Goal: Task Accomplishment & Management: Use online tool/utility

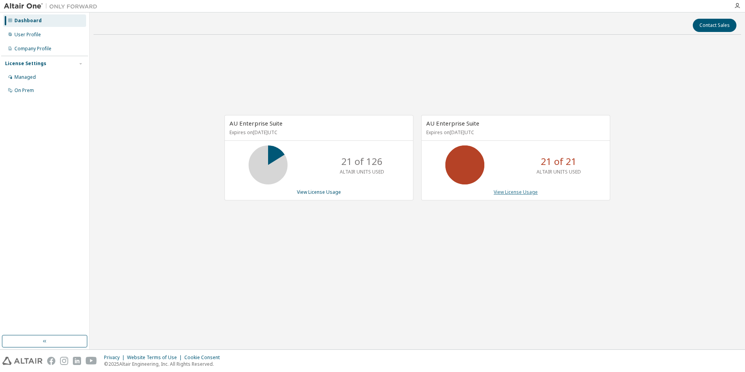
click at [510, 193] on link "View License Usage" at bounding box center [515, 192] width 44 height 7
